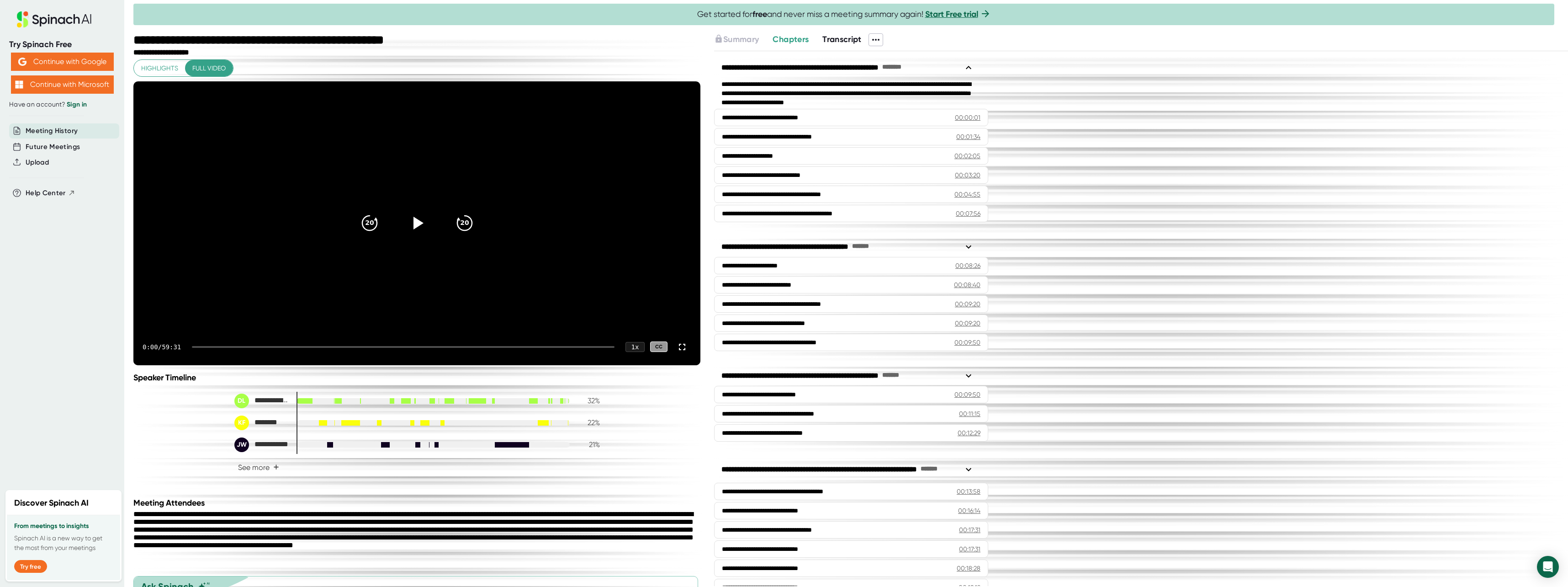
click at [409, 234] on icon at bounding box center [417, 223] width 22 height 22
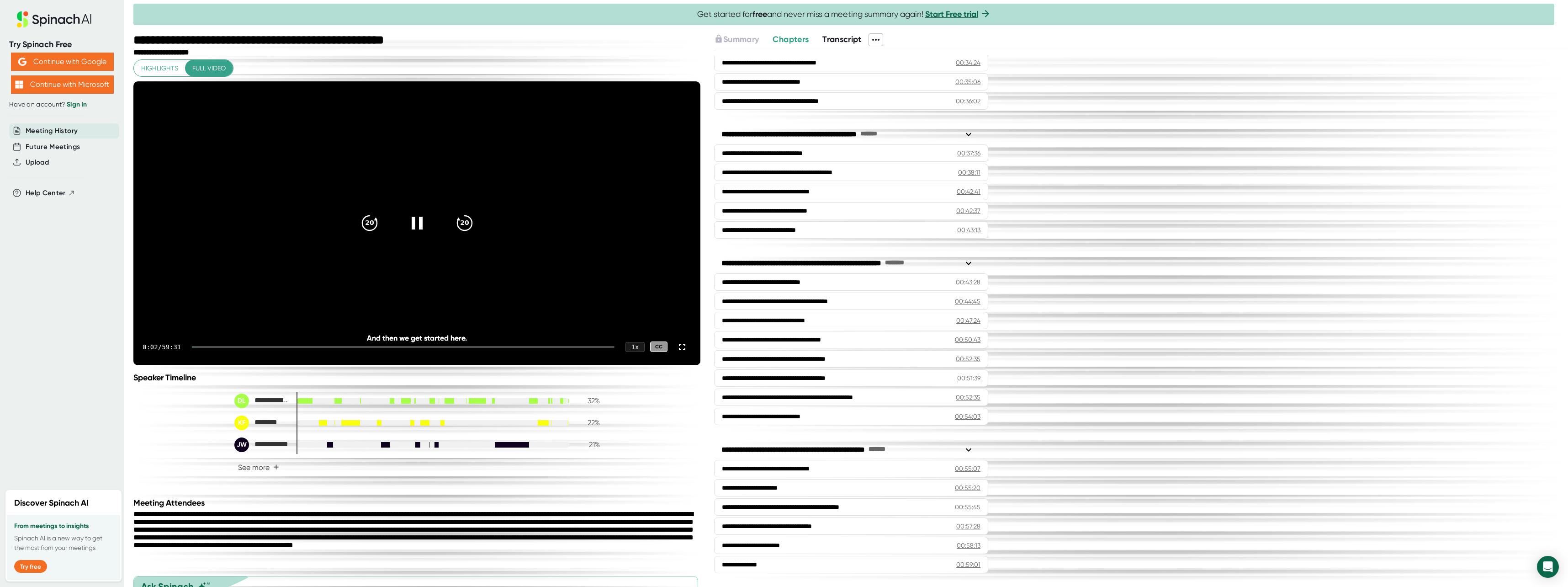
click at [203, 365] on div "0:02 / 59:31 1 x CC" at bounding box center [416, 347] width 567 height 37
click at [416, 230] on icon at bounding box center [416, 223] width 12 height 13
drag, startPoint x: 197, startPoint y: 378, endPoint x: 202, endPoint y: 377, distance: 5.1
click at [202, 365] on div "0:02 / 59:31 1 x CC" at bounding box center [416, 347] width 567 height 37
click at [449, 342] on div "And then we get started here." at bounding box center [417, 338] width 454 height 8
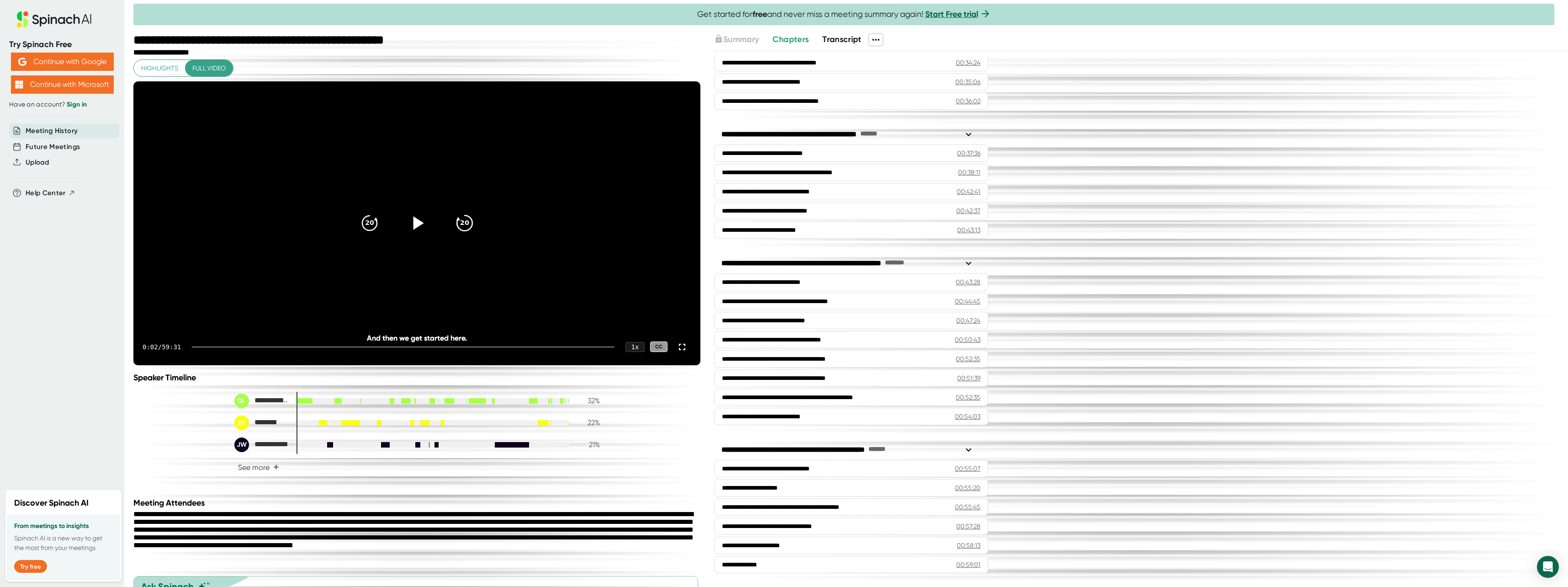
click at [462, 235] on icon "20" at bounding box center [464, 223] width 23 height 23
click at [406, 235] on icon at bounding box center [416, 223] width 23 height 23
click at [461, 235] on icon "20" at bounding box center [464, 223] width 23 height 23
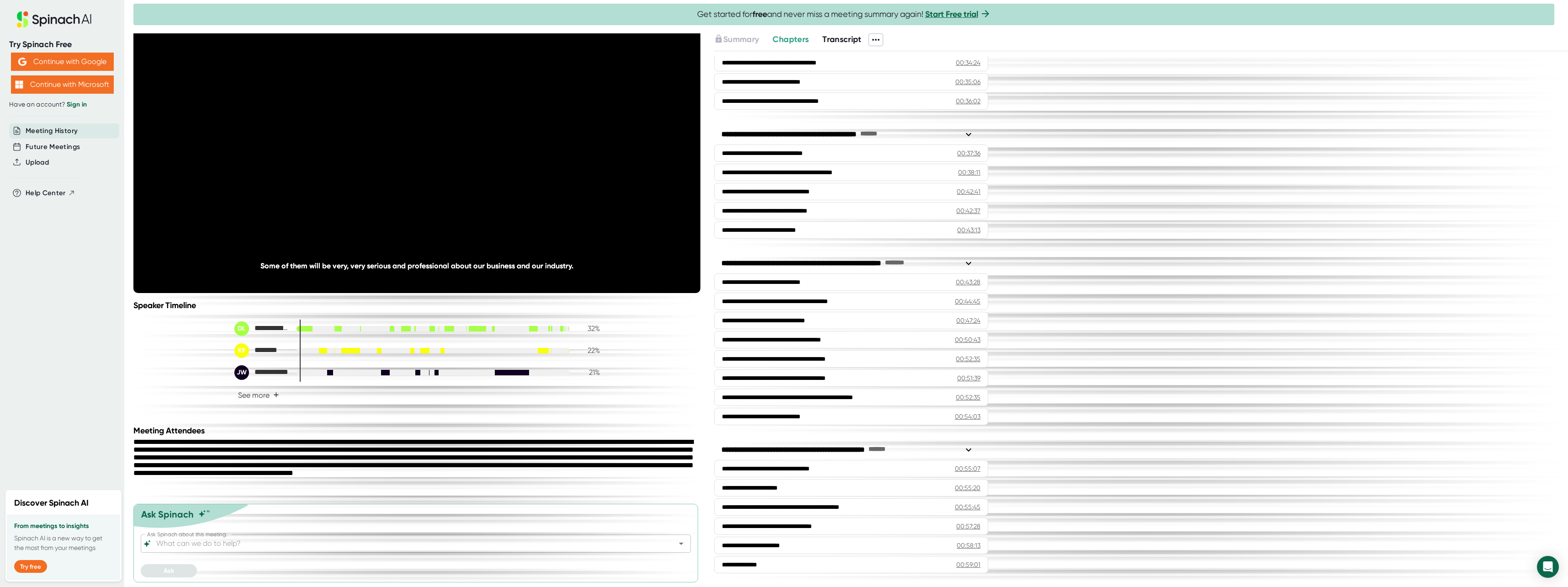
scroll to position [104, 0]
click at [270, 393] on button "See more +" at bounding box center [258, 395] width 48 height 16
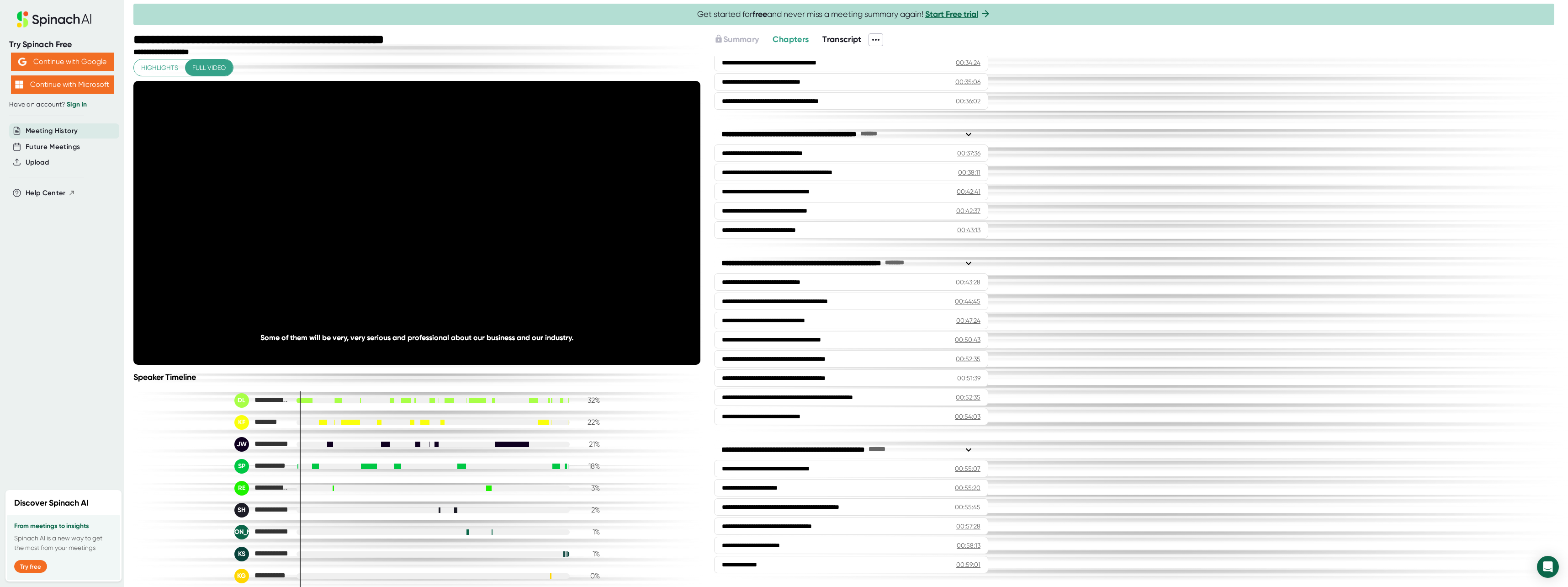
scroll to position [0, 0]
